Goal: Task Accomplishment & Management: Manage account settings

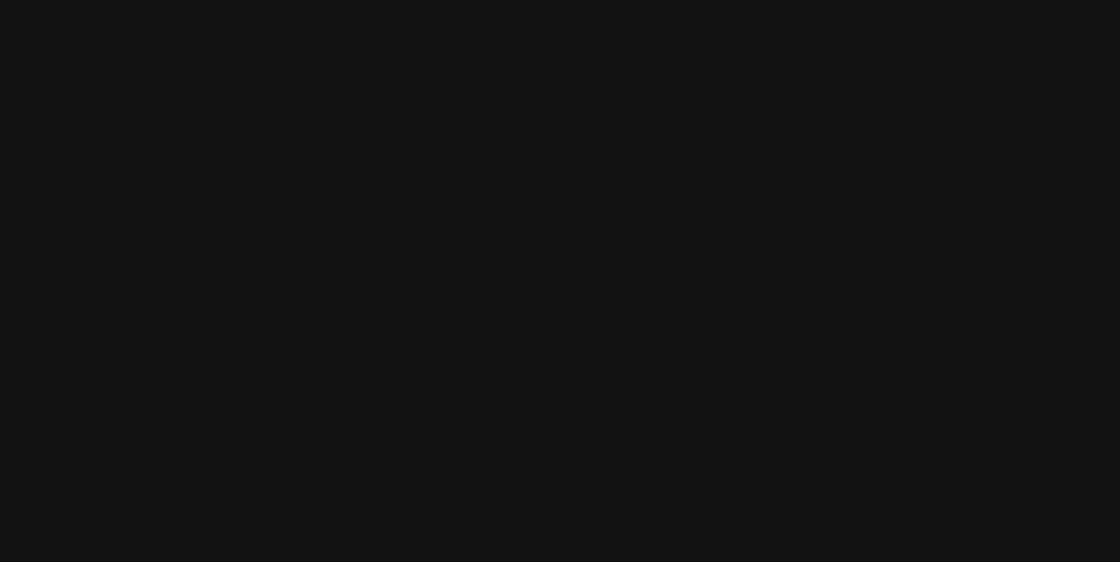
click at [833, 0] on html at bounding box center [560, 0] width 1120 height 0
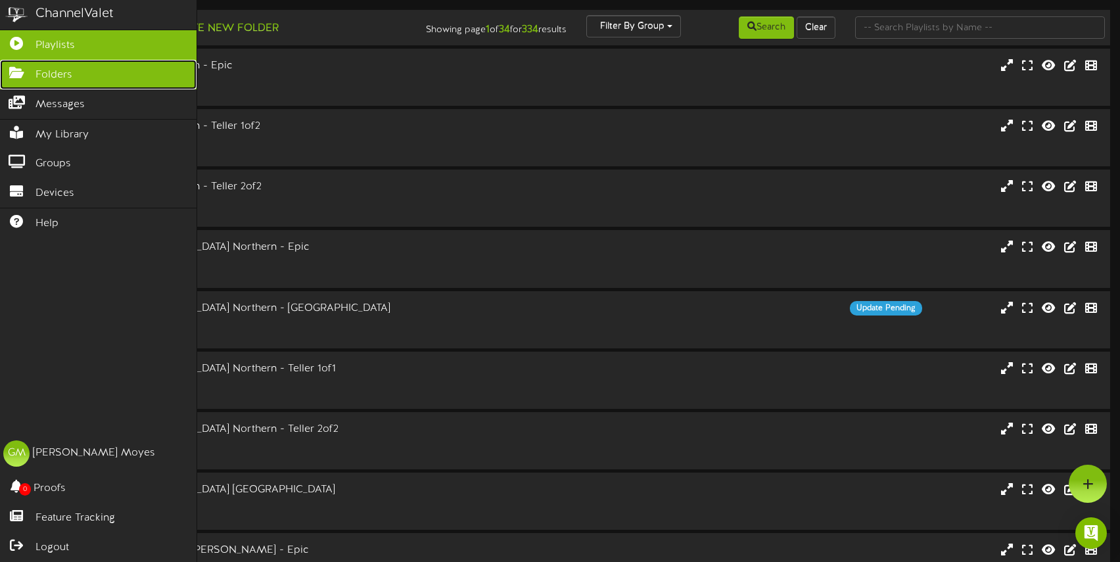
click at [16, 68] on icon at bounding box center [16, 71] width 33 height 10
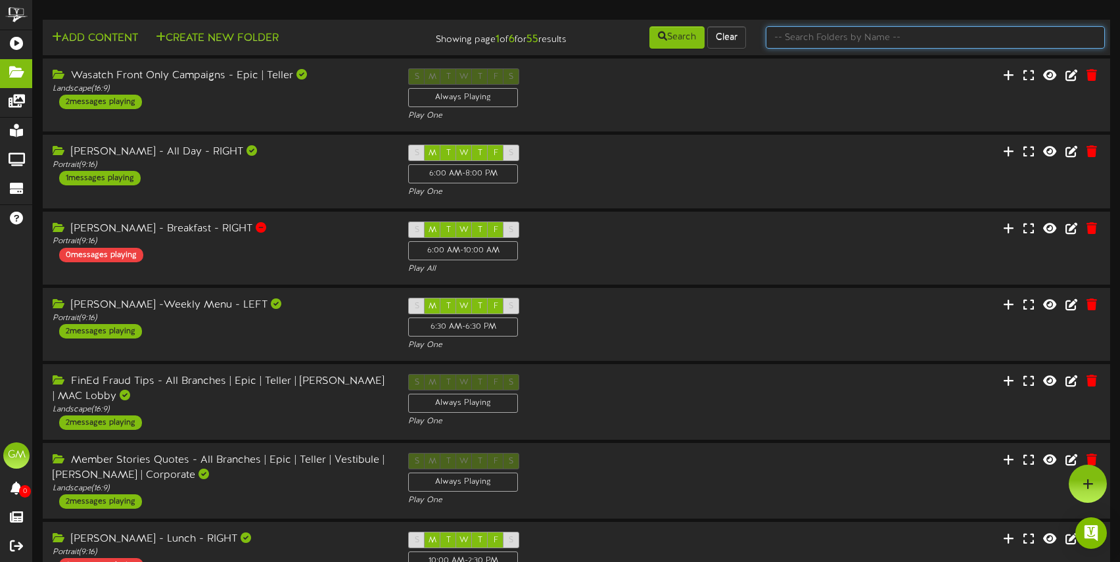
click at [900, 37] on input "text" at bounding box center [935, 37] width 339 height 22
type input "j"
type input "[PERSON_NAME]"
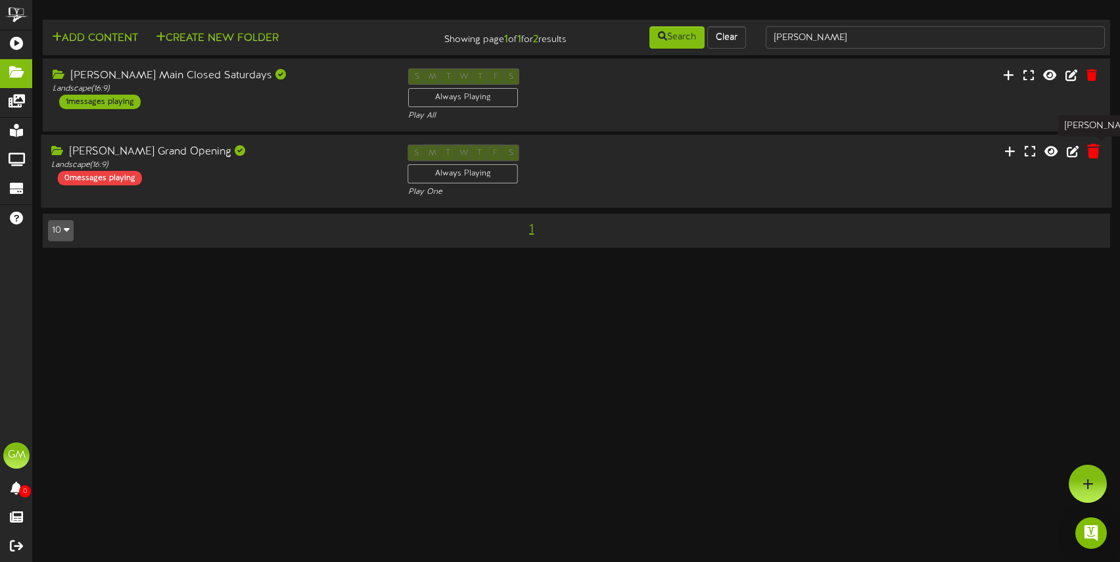
click at [1095, 152] on icon at bounding box center [1093, 151] width 12 height 14
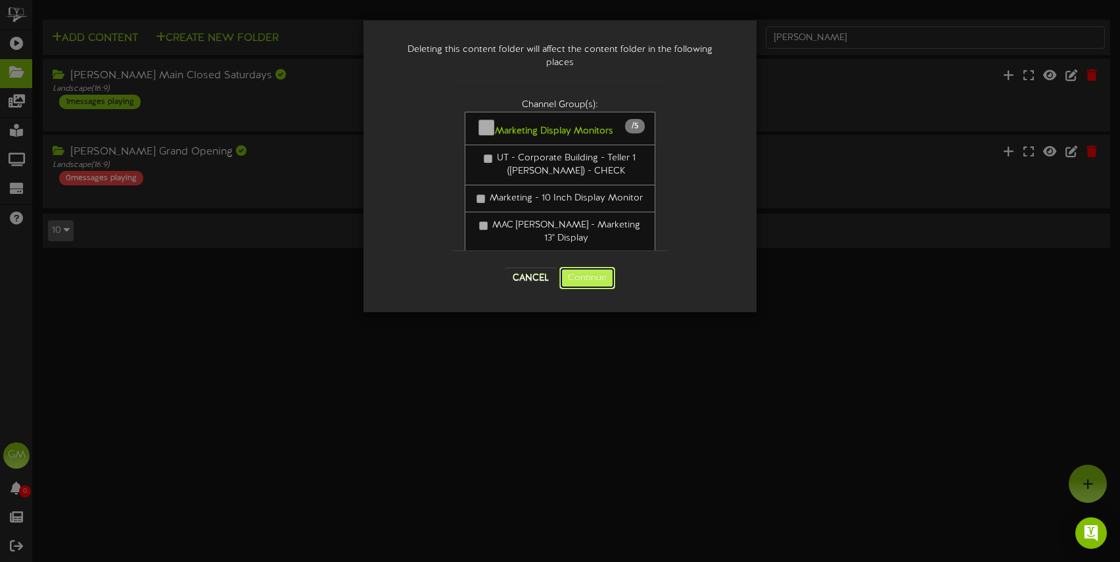
click at [599, 279] on button "Continue" at bounding box center [587, 278] width 56 height 22
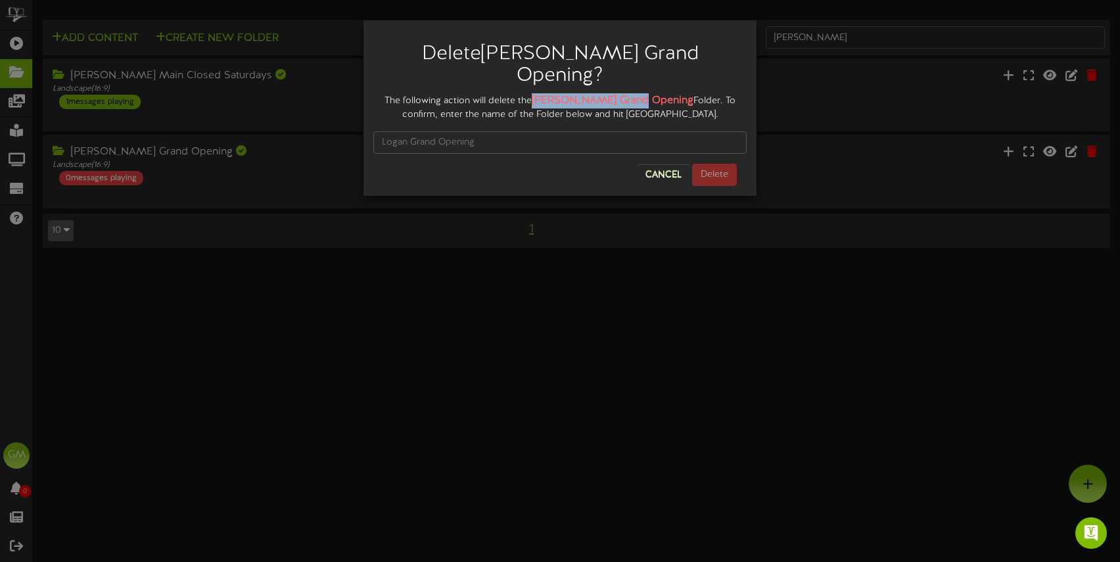
drag, startPoint x: 540, startPoint y: 80, endPoint x: 648, endPoint y: 85, distance: 107.3
click at [648, 93] on div "The following action will delete the [PERSON_NAME] Grand Opening Folder. To con…" at bounding box center [559, 107] width 373 height 28
copy strong "[PERSON_NAME] Grand Opening"
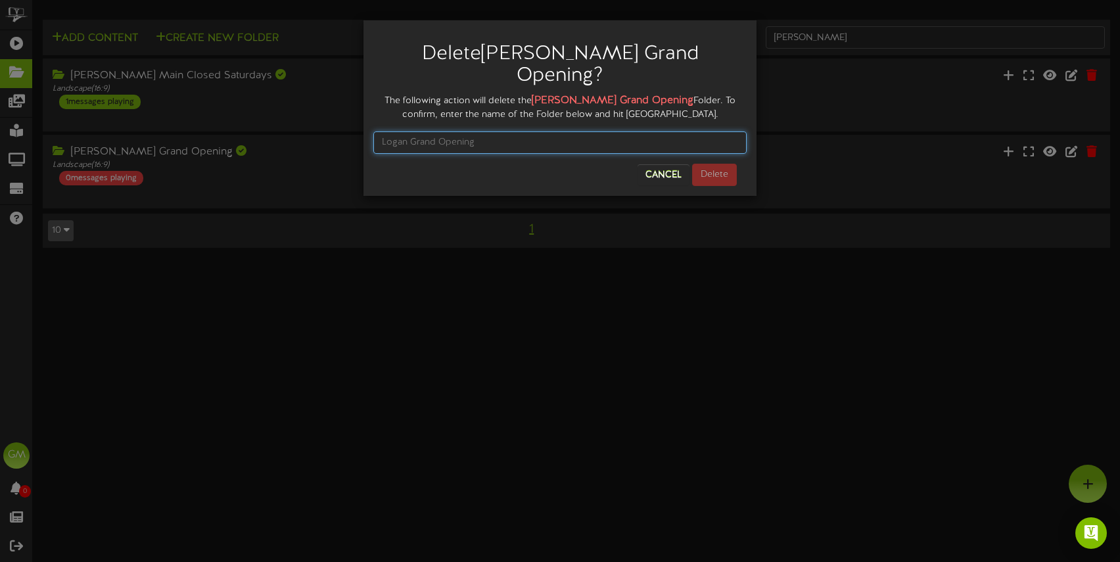
click at [551, 131] on input "text" at bounding box center [559, 142] width 373 height 22
paste input "[PERSON_NAME] Grand Opening"
type input "[PERSON_NAME] Grand Opening"
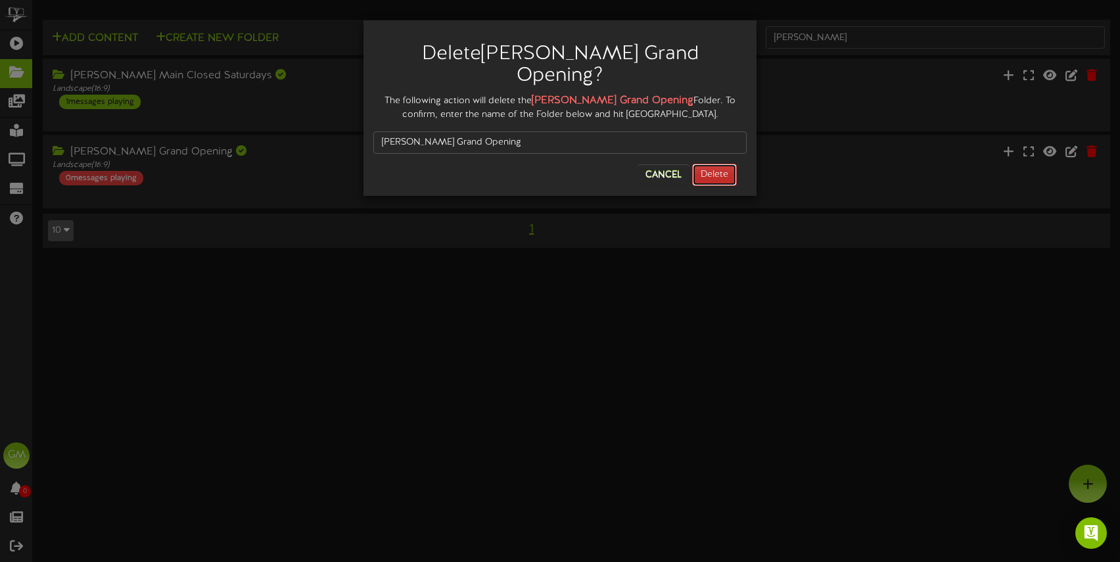
click at [707, 164] on button "Delete" at bounding box center [714, 175] width 45 height 22
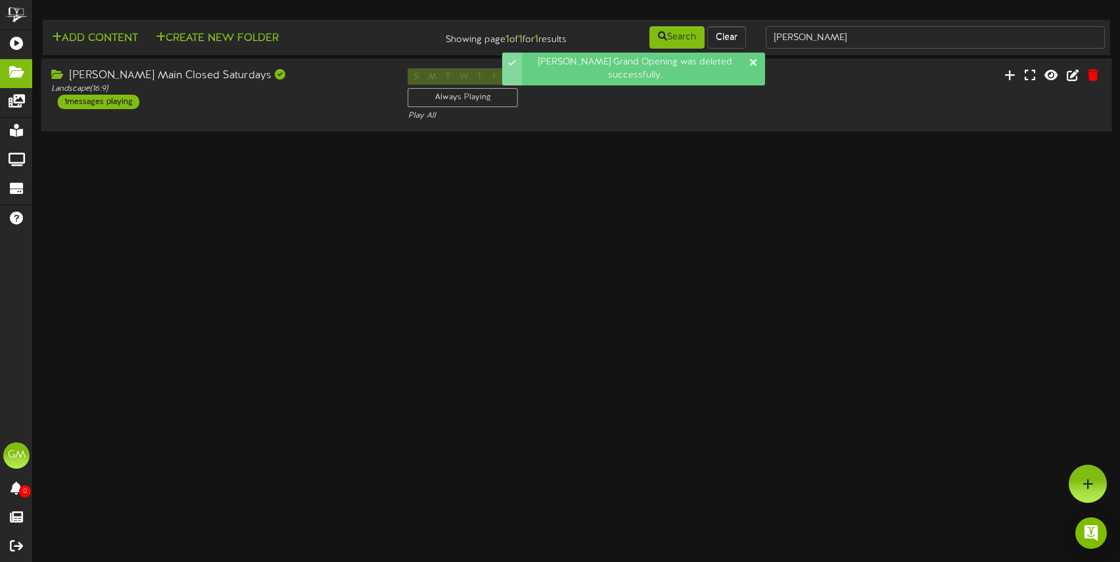
click at [807, 105] on div "[PERSON_NAME] Main Closed Saturdays Landscape ( 16:9 ) 1 messages playing S M T…" at bounding box center [576, 95] width 1071 height 54
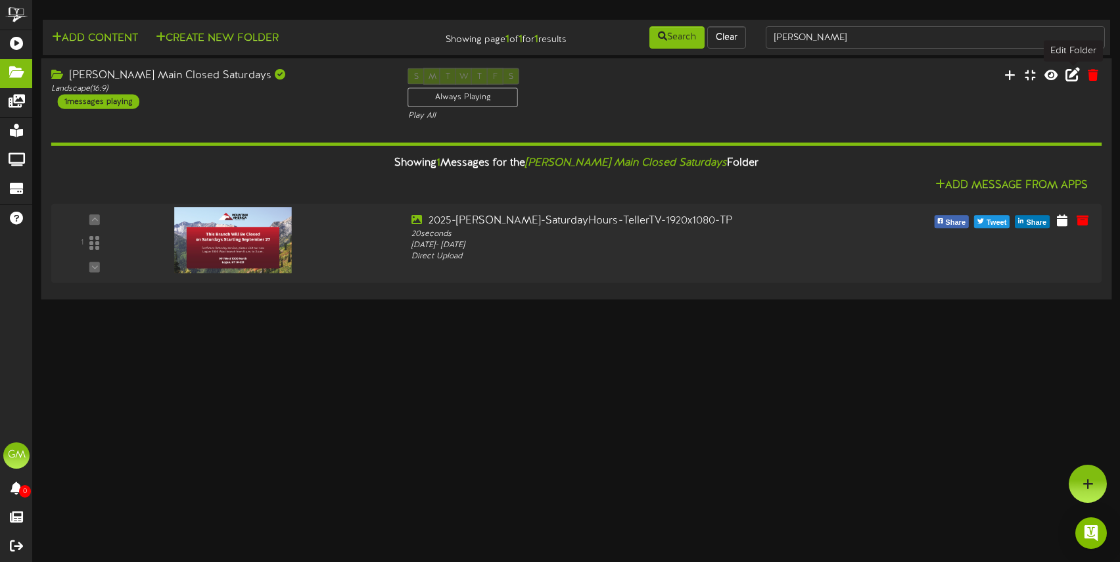
click at [1073, 75] on icon at bounding box center [1073, 74] width 14 height 14
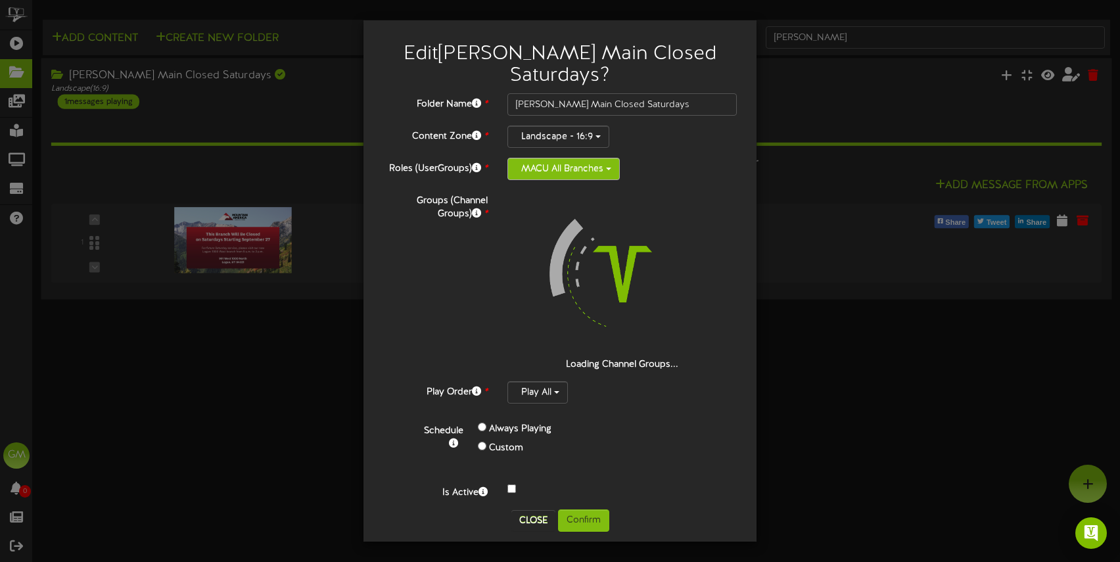
click at [604, 158] on button "MACU All Branches" at bounding box center [563, 169] width 112 height 22
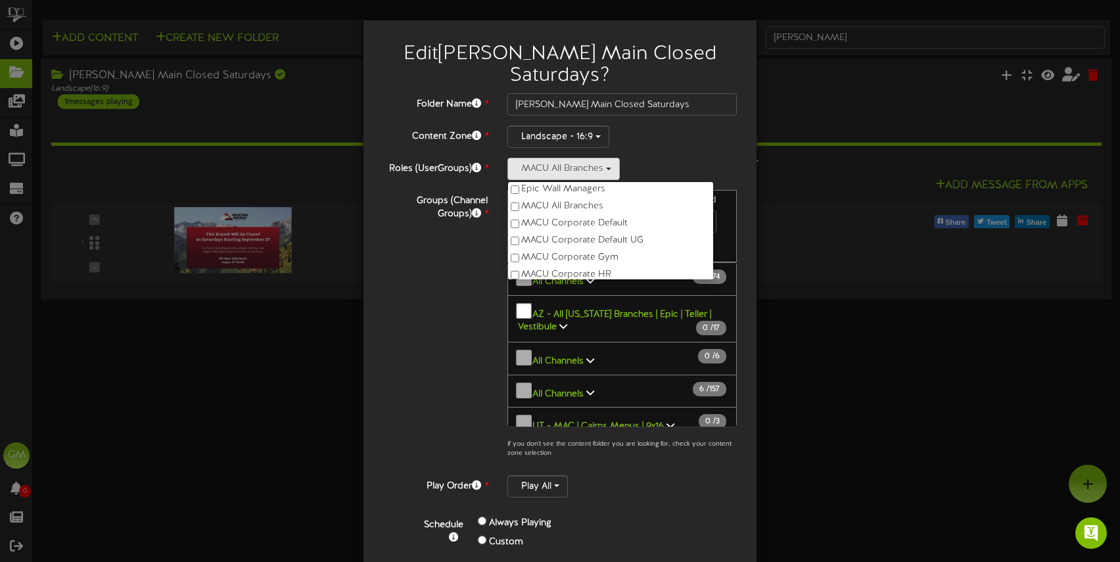
scroll to position [103, 0]
click at [554, 259] on label "Revel Support" at bounding box center [610, 267] width 205 height 17
click at [465, 271] on div "Groups (Channel Groups) * 7 Channels selected Search Clear 3 274" at bounding box center [559, 327] width 373 height 275
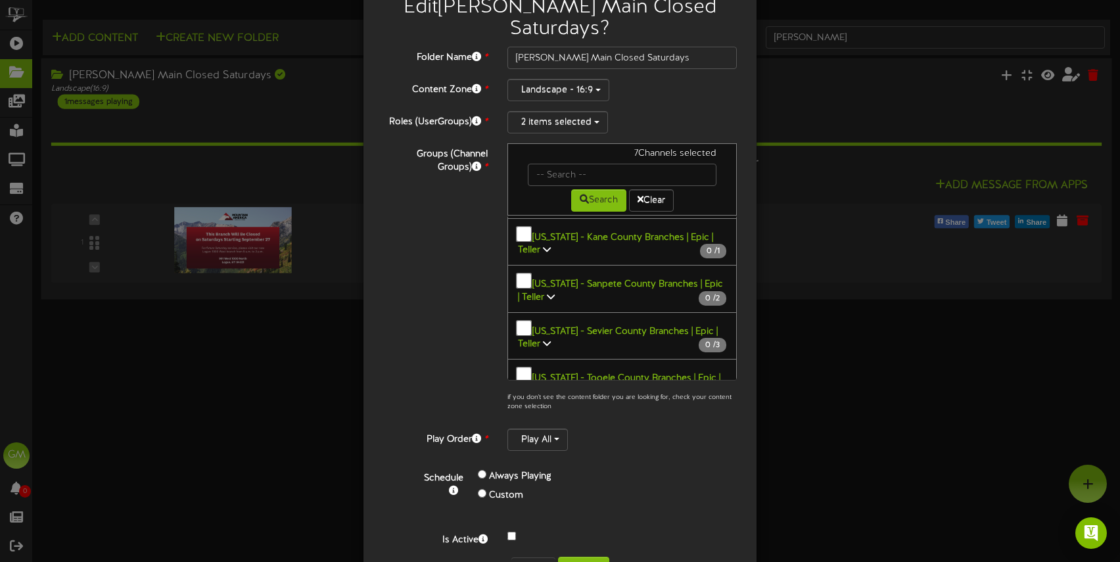
scroll to position [71, 0]
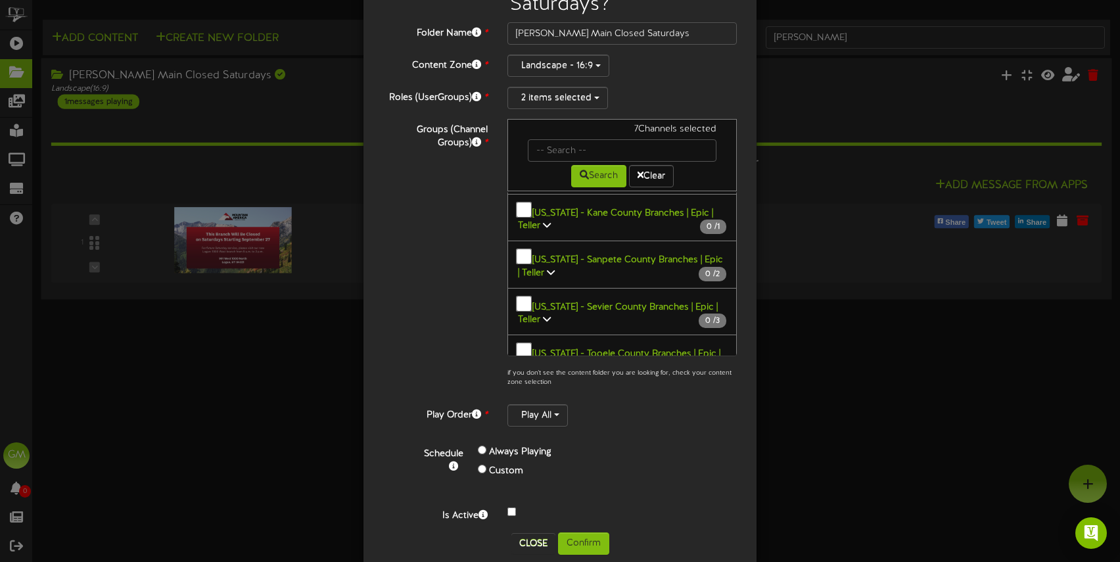
click at [594, 162] on div "Search Clear" at bounding box center [622, 175] width 208 height 26
click at [588, 139] on input "text" at bounding box center [622, 150] width 189 height 22
type input "[PERSON_NAME]"
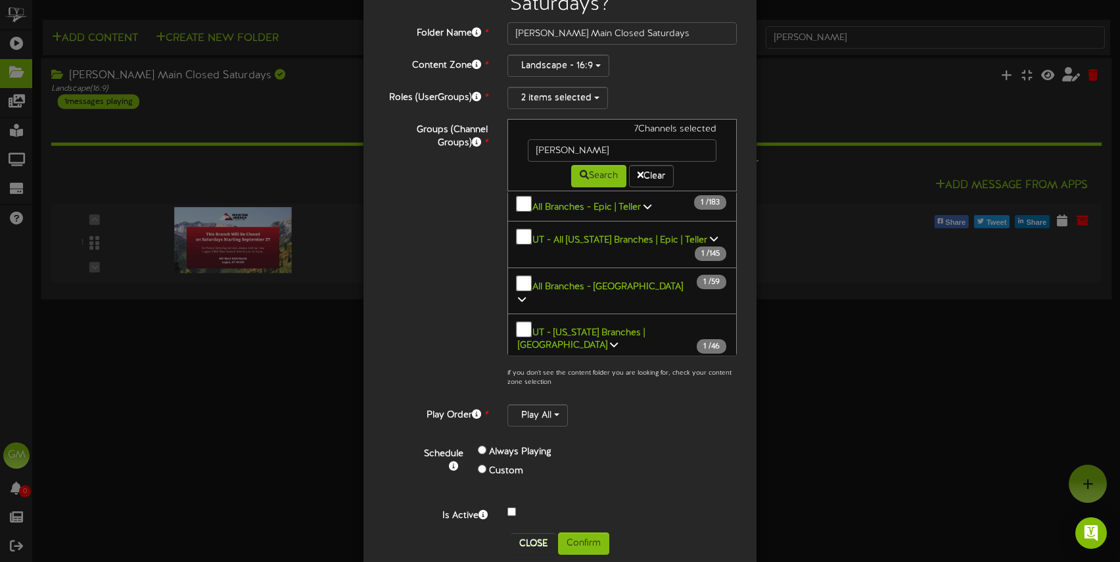
click at [464, 294] on div "Groups (Channel Groups) * 7 Channels selected [GEOGRAPHIC_DATA] Search Clear 3" at bounding box center [559, 256] width 373 height 275
click at [543, 387] on icon at bounding box center [547, 391] width 8 height 9
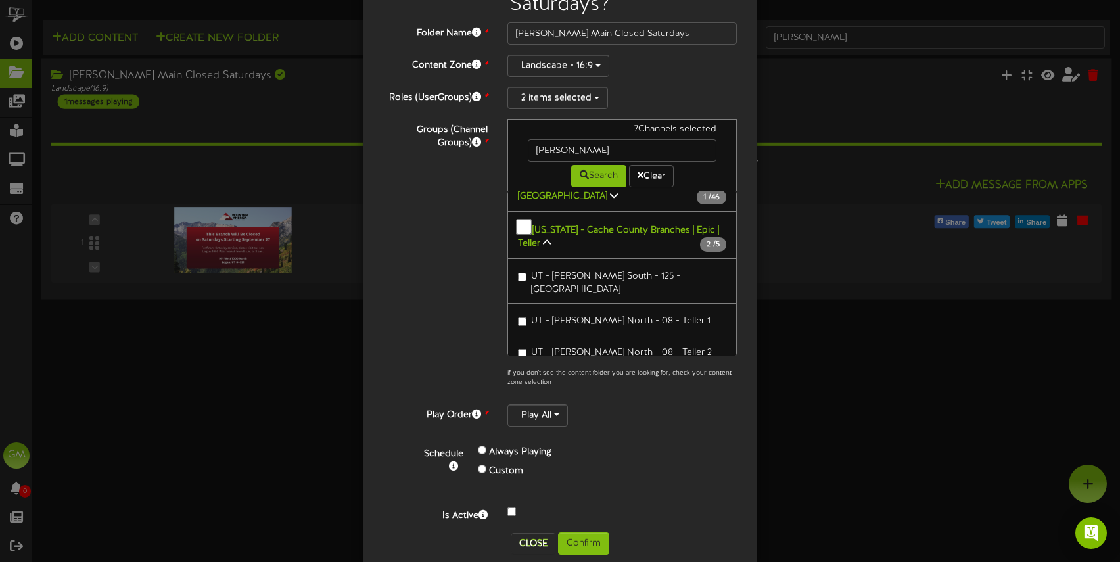
scroll to position [204, 0]
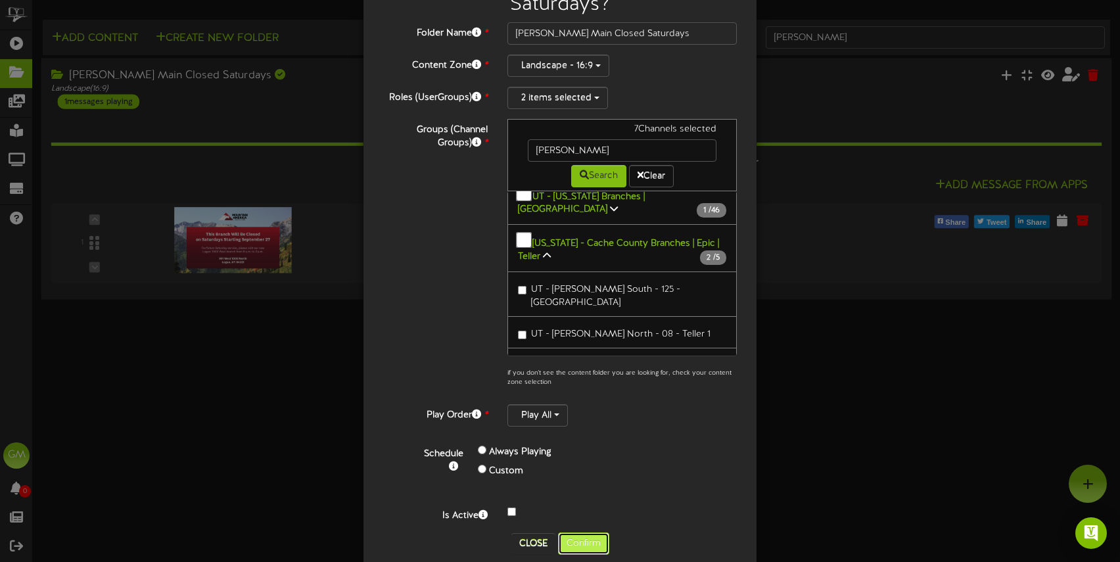
click at [596, 532] on button "Confirm" at bounding box center [583, 543] width 51 height 22
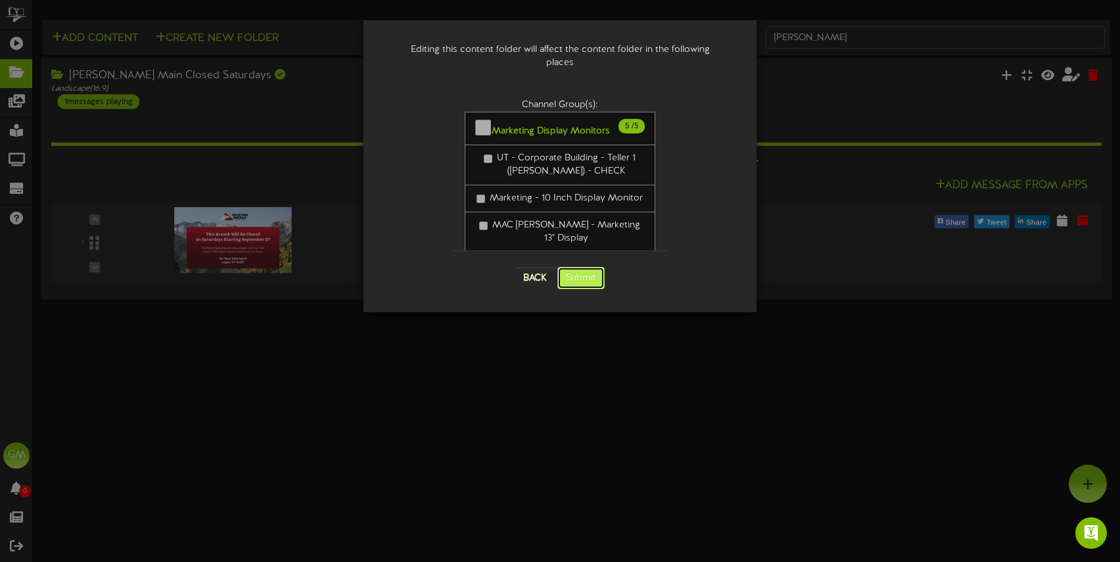
click at [582, 271] on button "Submit" at bounding box center [580, 278] width 47 height 22
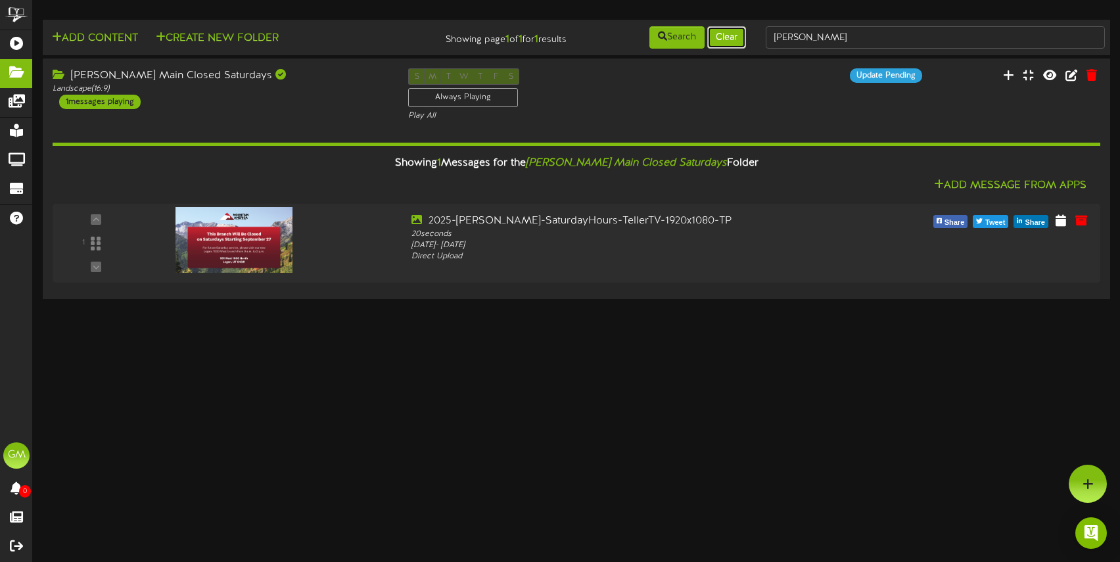
click at [729, 40] on button "Clear" at bounding box center [726, 37] width 39 height 22
